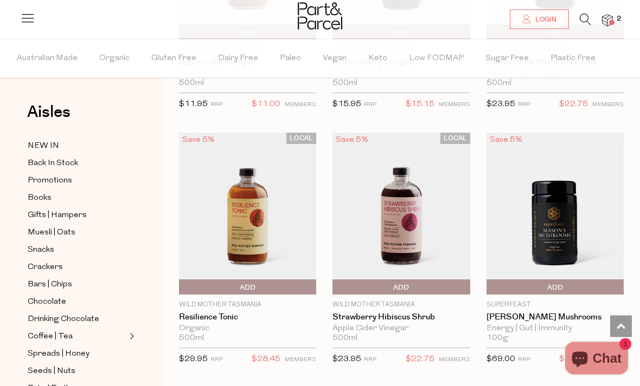
scroll to position [1032, 0]
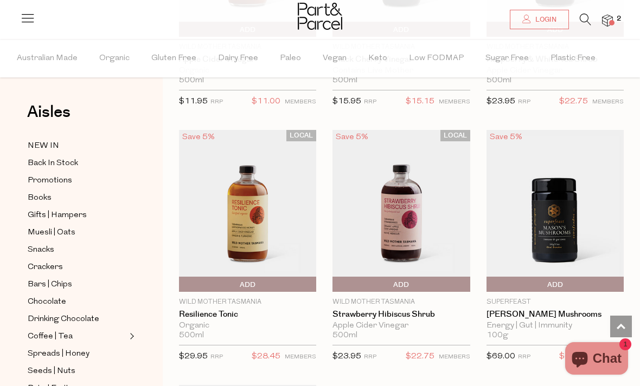
click at [250, 215] on img at bounding box center [247, 211] width 137 height 162
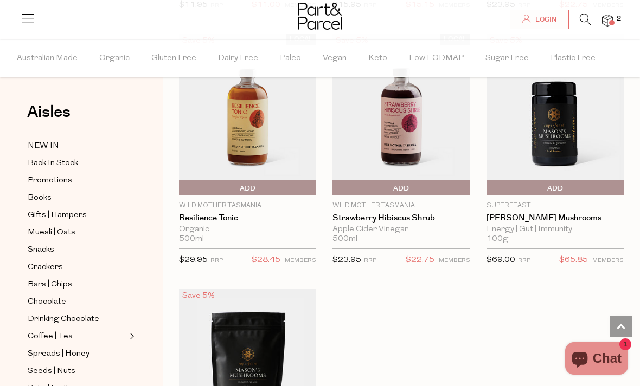
scroll to position [1126, 0]
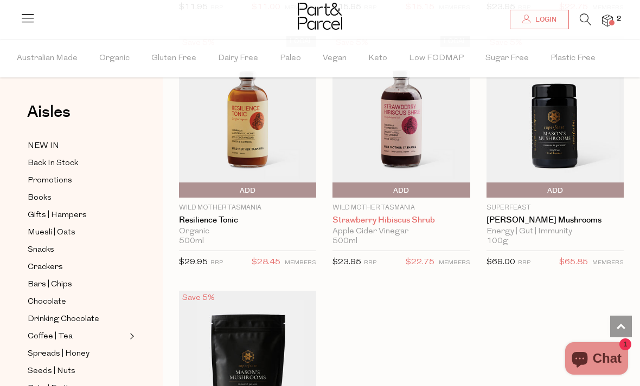
click at [370, 218] on link "Strawberry Hibiscus Shrub" at bounding box center [400, 221] width 137 height 10
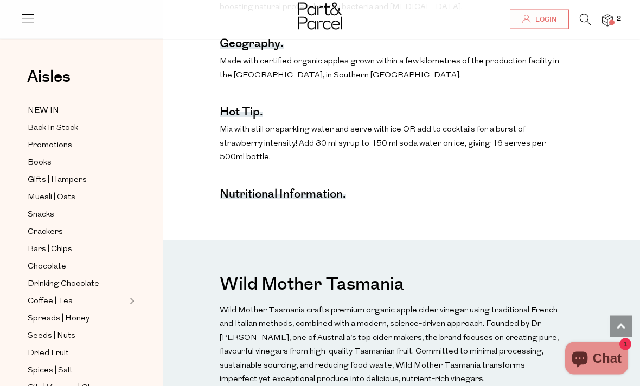
scroll to position [788, 0]
